Goal: Task Accomplishment & Management: Use online tool/utility

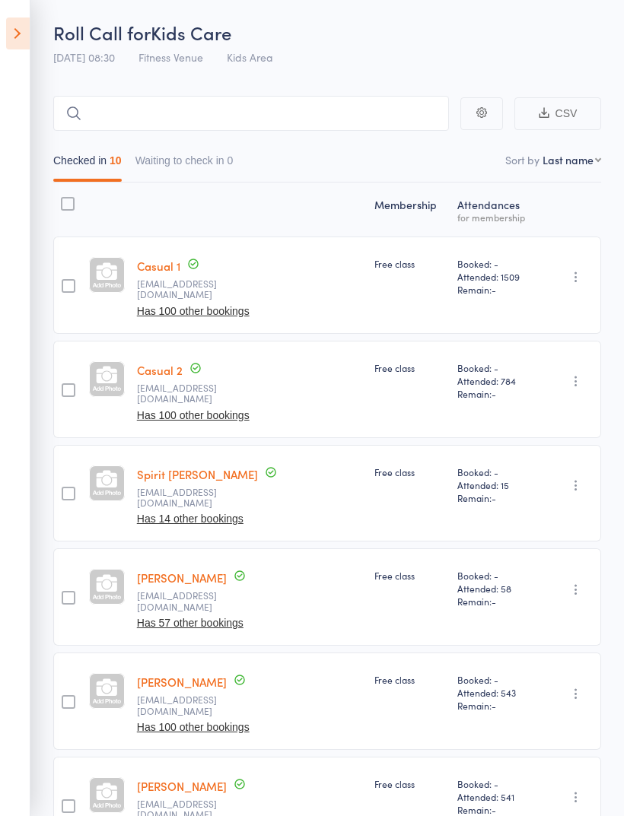
click at [17, 35] on icon at bounding box center [18, 33] width 24 height 32
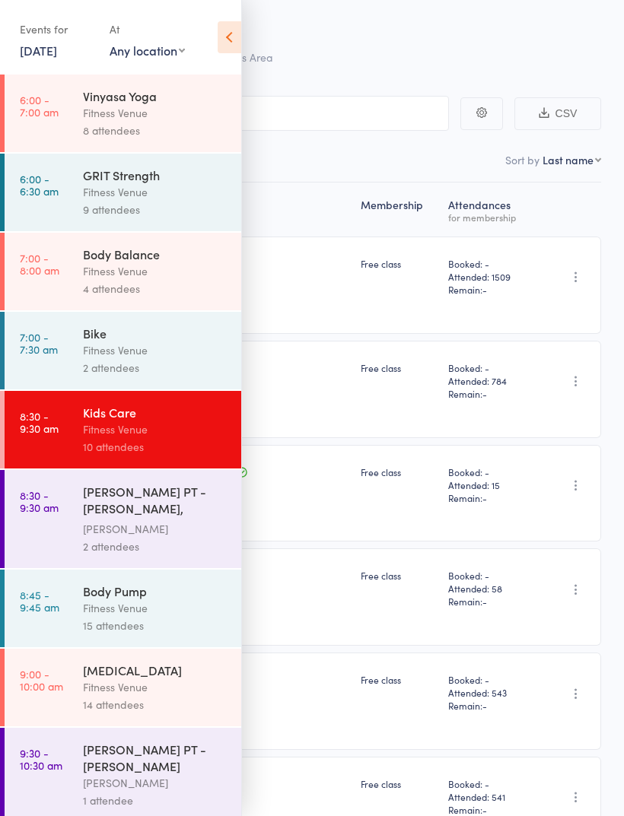
click at [123, 696] on div "Fitness Venue" at bounding box center [155, 686] width 145 height 17
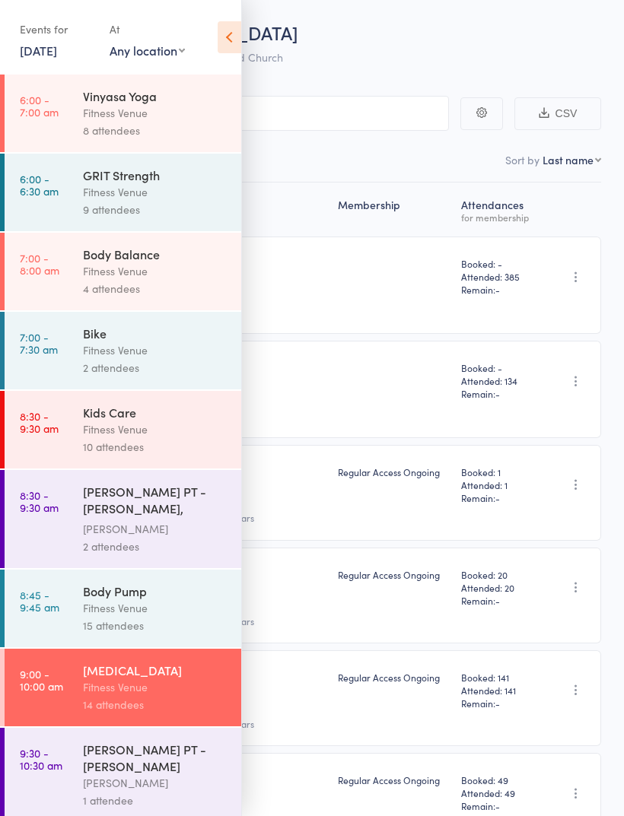
click at [237, 37] on icon at bounding box center [230, 37] width 24 height 32
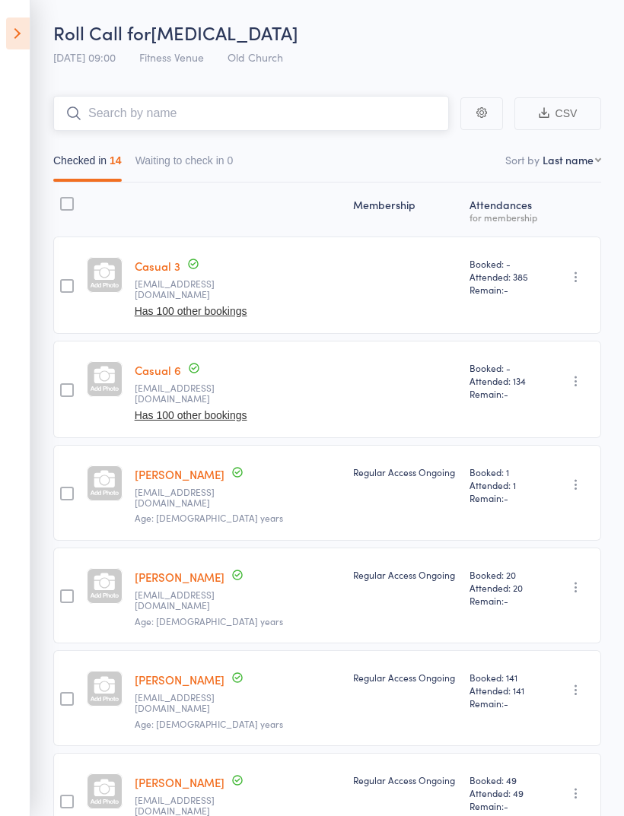
click at [265, 131] on input "search" at bounding box center [251, 113] width 396 height 35
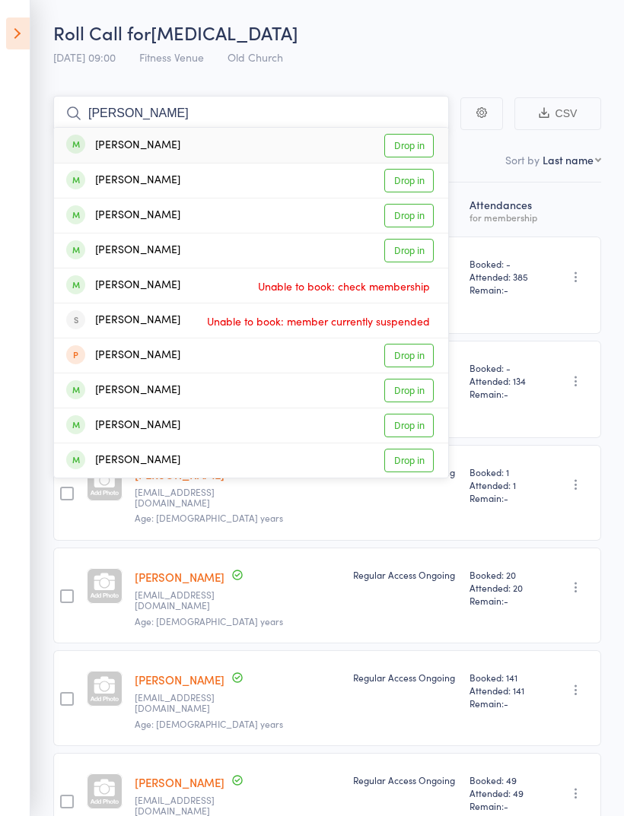
type input "[PERSON_NAME]"
click at [412, 157] on link "Drop in" at bounding box center [408, 146] width 49 height 24
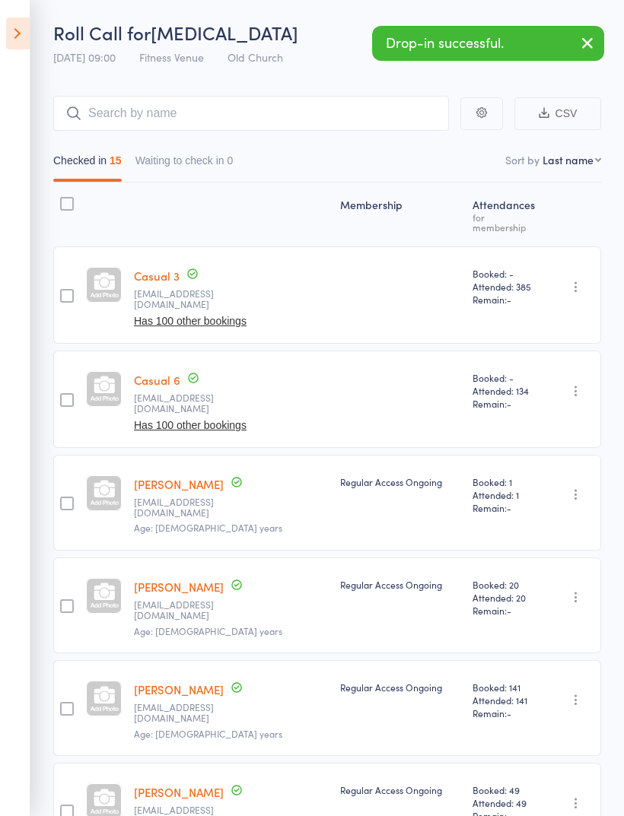
click at [594, 46] on icon "button" at bounding box center [587, 42] width 18 height 19
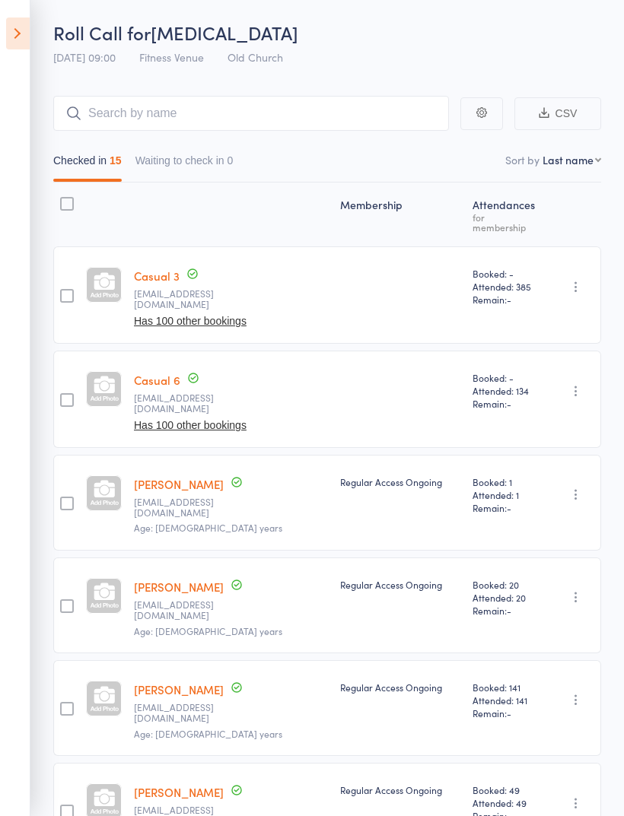
click at [27, 28] on icon at bounding box center [18, 33] width 24 height 32
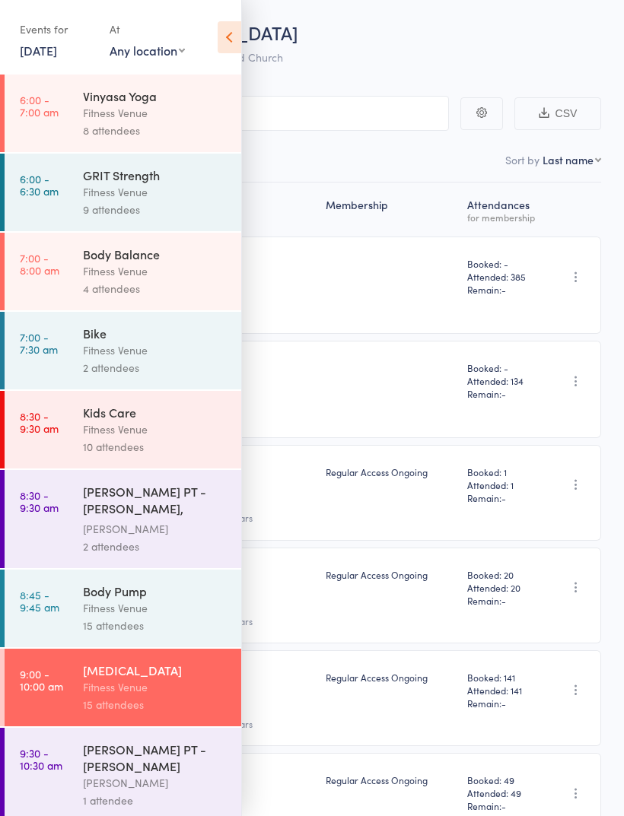
click at [237, 26] on icon at bounding box center [230, 37] width 24 height 32
